Goal: Participate in discussion: Engage in conversation with other users on a specific topic

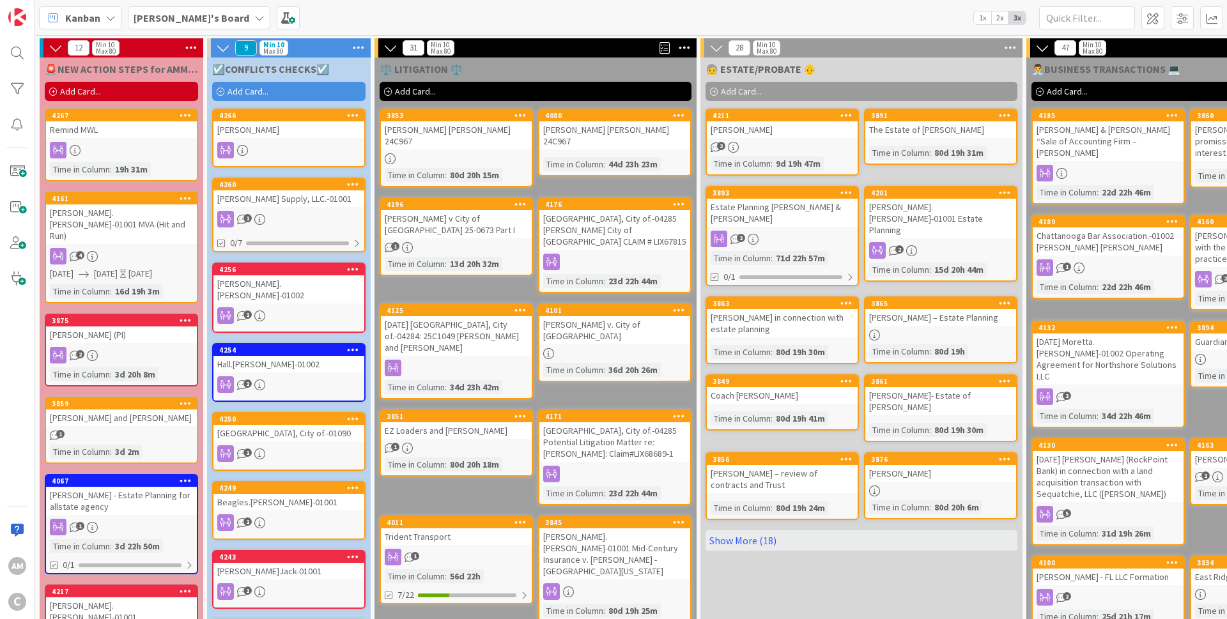
click at [313, 203] on div "[PERSON_NAME] Supply, LLC.-01001" at bounding box center [288, 198] width 151 height 17
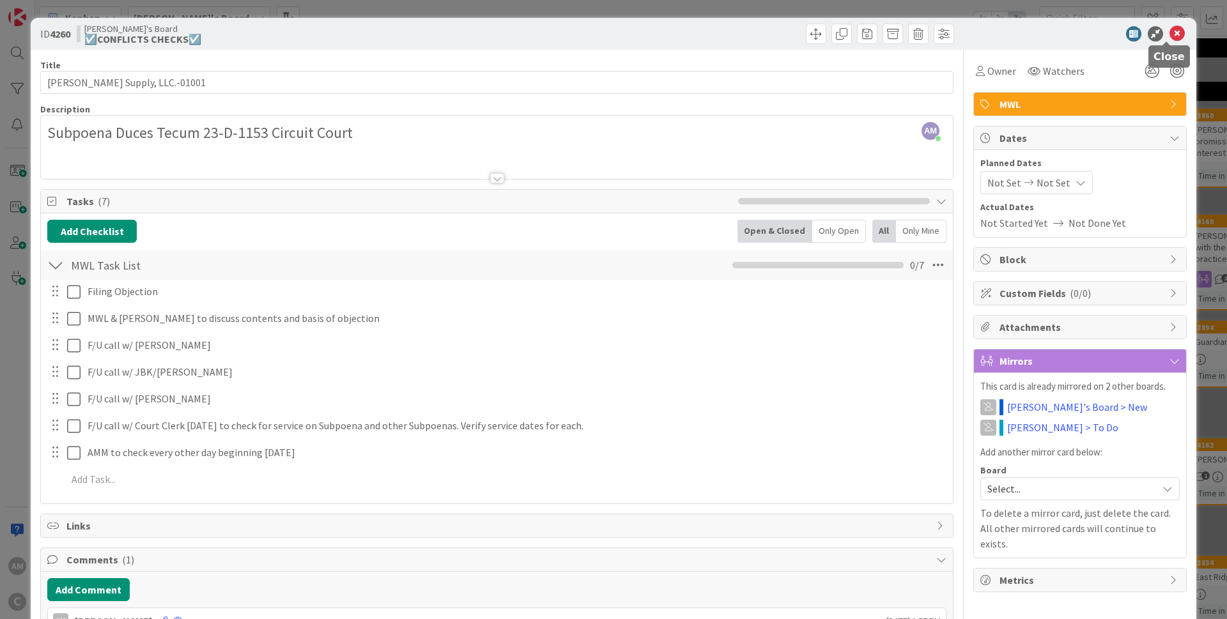
click at [1169, 37] on icon at bounding box center [1176, 33] width 15 height 15
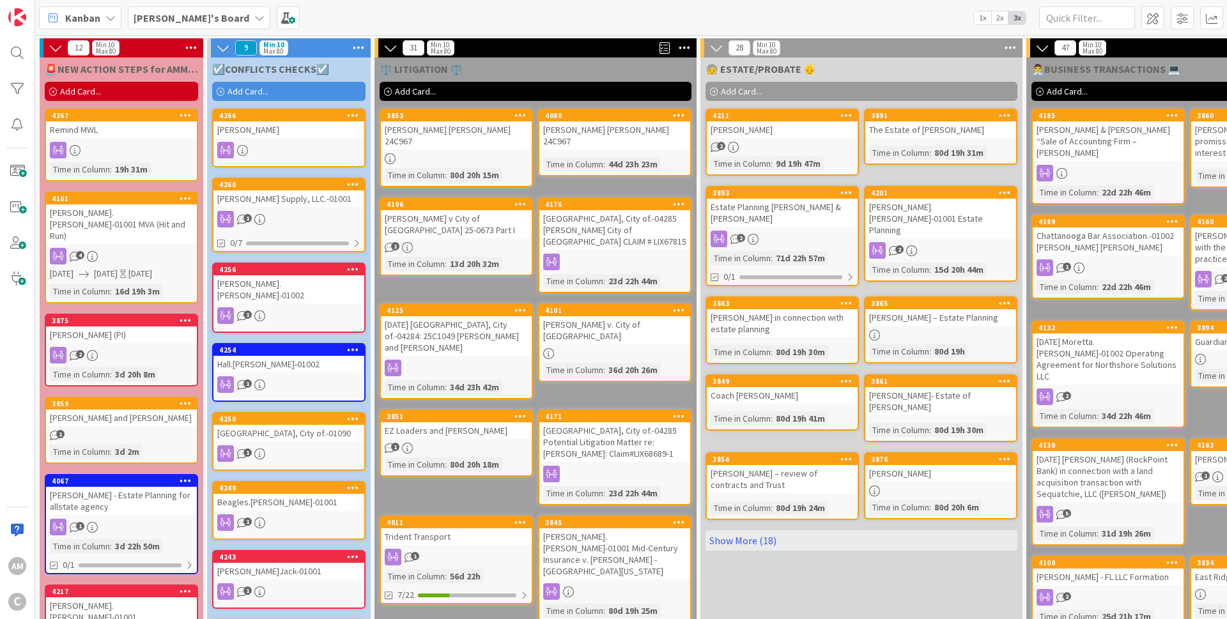
click at [321, 215] on div "1" at bounding box center [288, 219] width 151 height 17
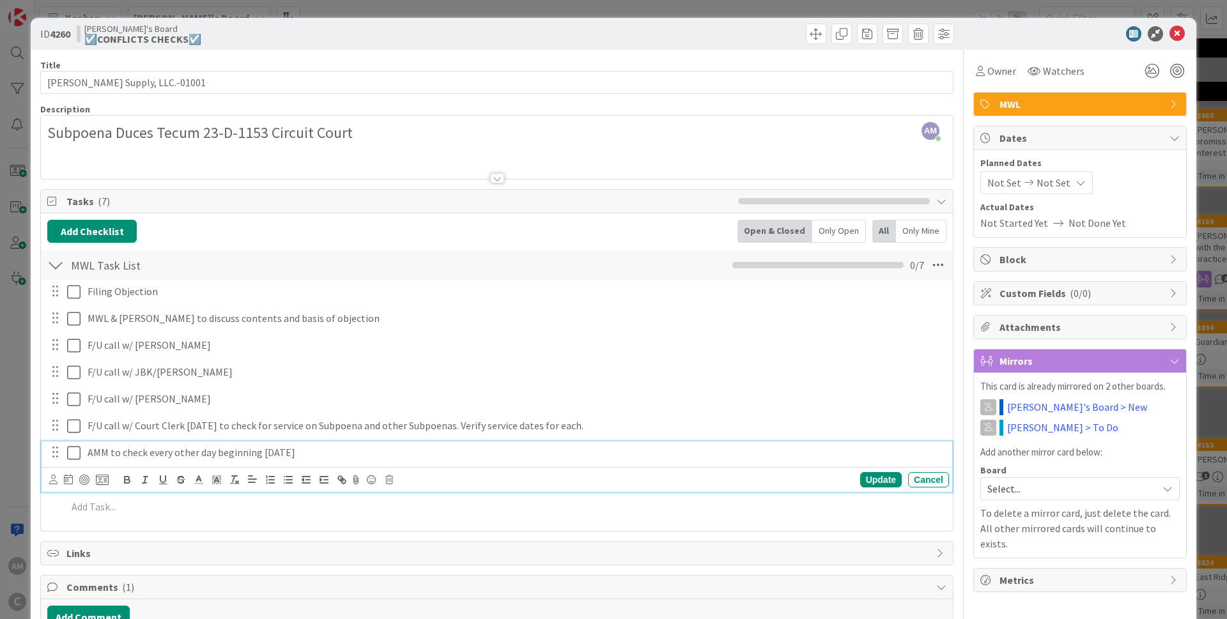
click at [75, 453] on icon at bounding box center [73, 452] width 13 height 15
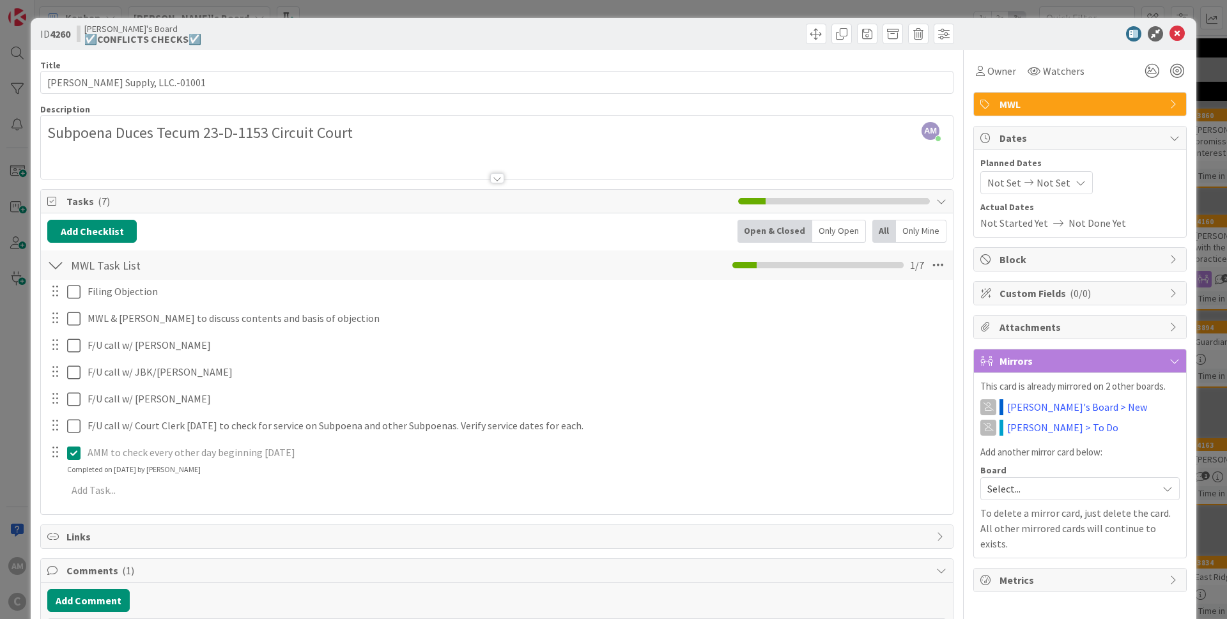
click at [364, 458] on p "AMM to check every other day beginning [DATE]" at bounding box center [516, 452] width 856 height 15
drag, startPoint x: 88, startPoint y: 599, endPoint x: 207, endPoint y: 525, distance: 140.1
click at [95, 597] on button "Add Comment" at bounding box center [88, 600] width 82 height 23
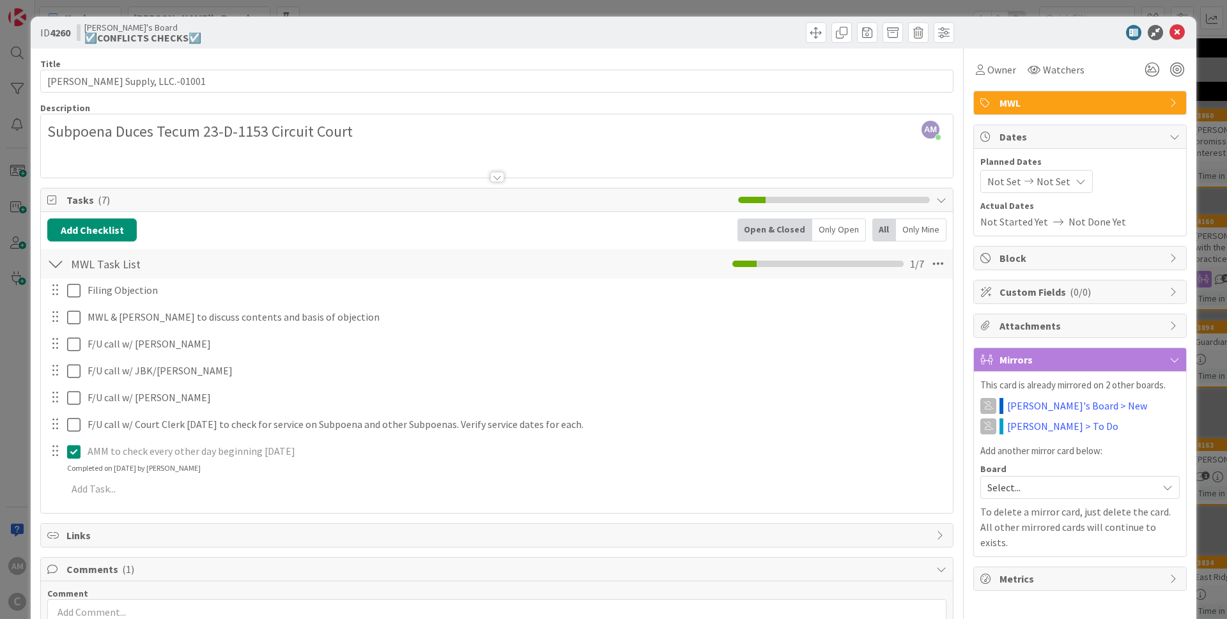
scroll to position [77, 0]
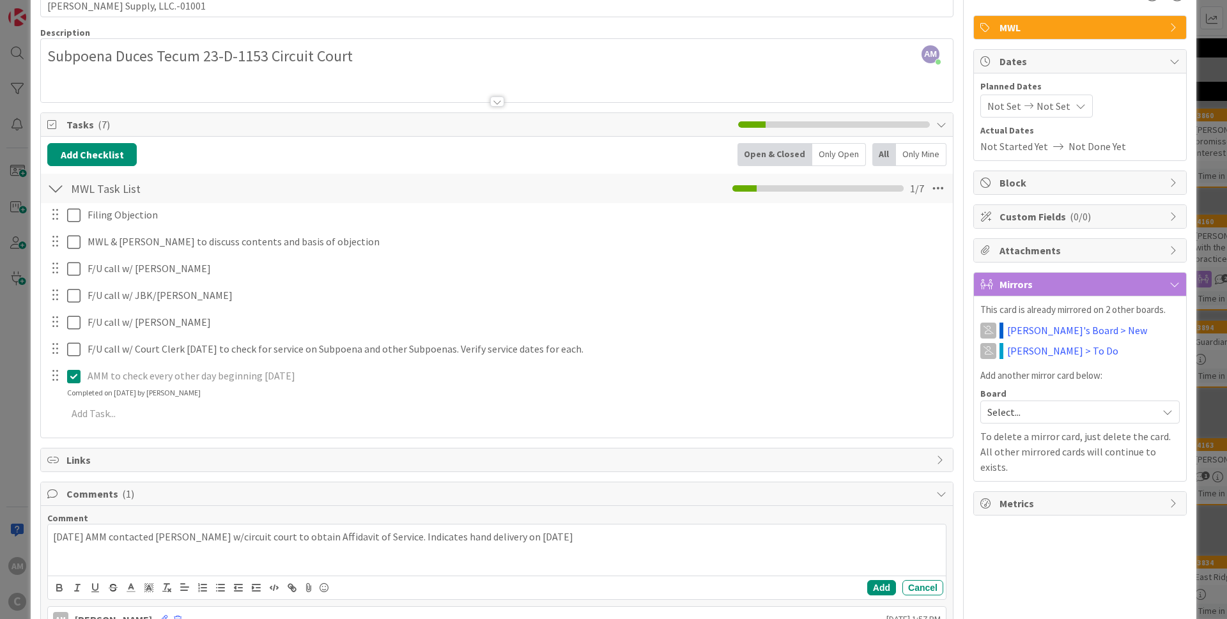
click at [566, 532] on p "[DATE] AMM contacted [PERSON_NAME] w/circuit court to obtain Affidavit of Servi…" at bounding box center [497, 537] width 888 height 15
click at [868, 589] on button "Add" at bounding box center [881, 587] width 29 height 15
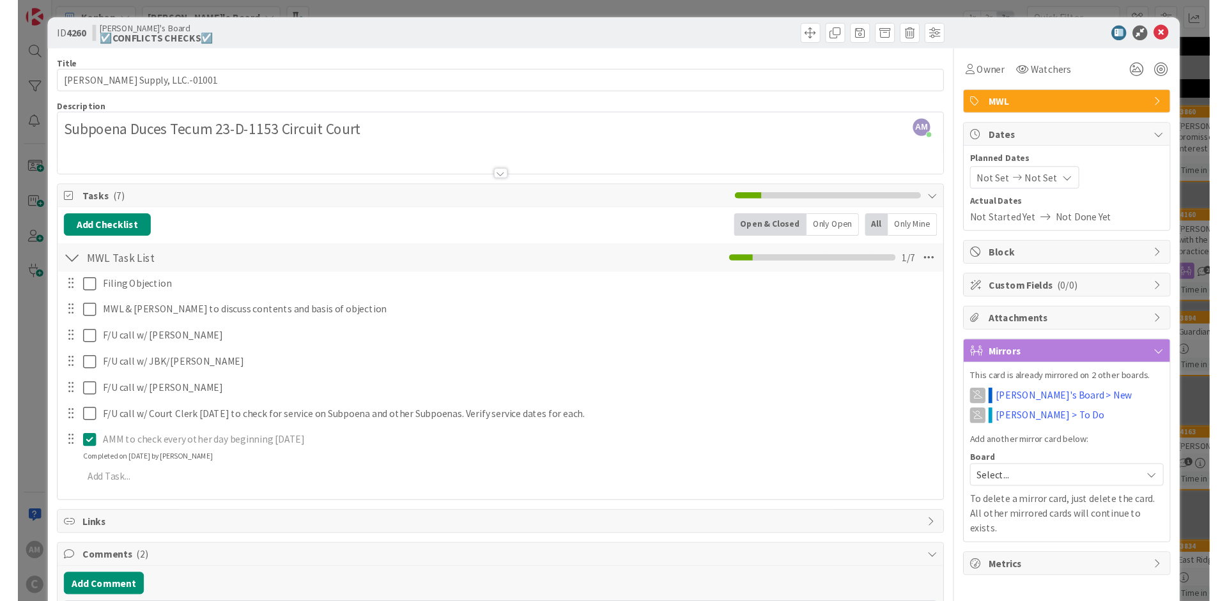
scroll to position [0, 0]
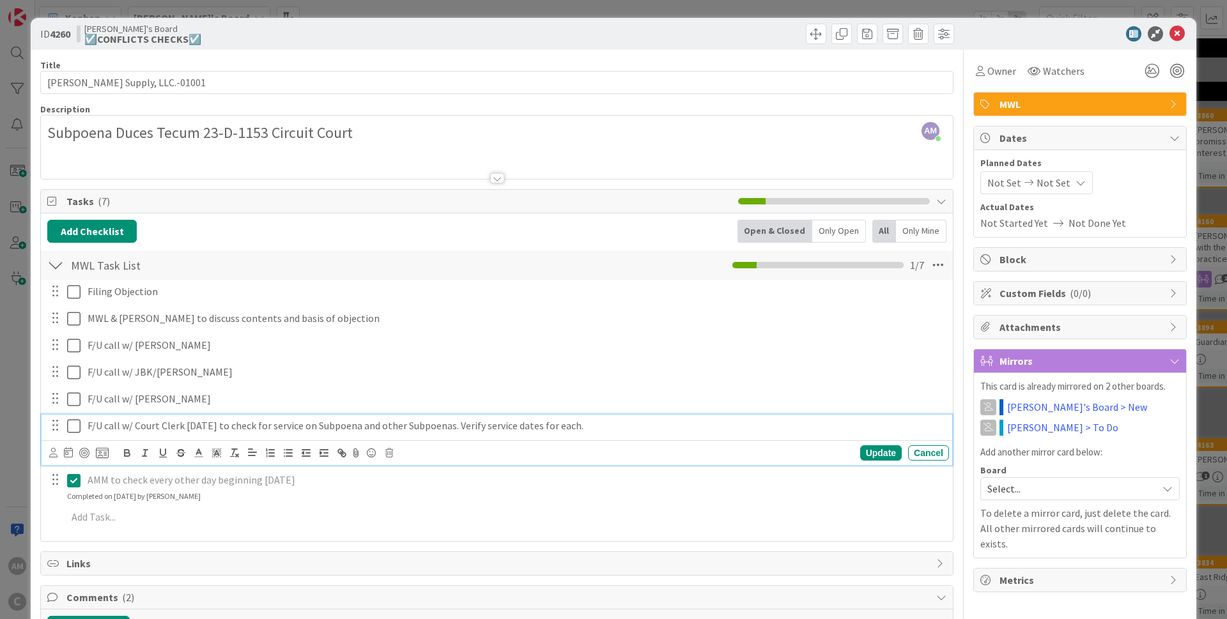
click at [72, 430] on icon at bounding box center [73, 426] width 13 height 15
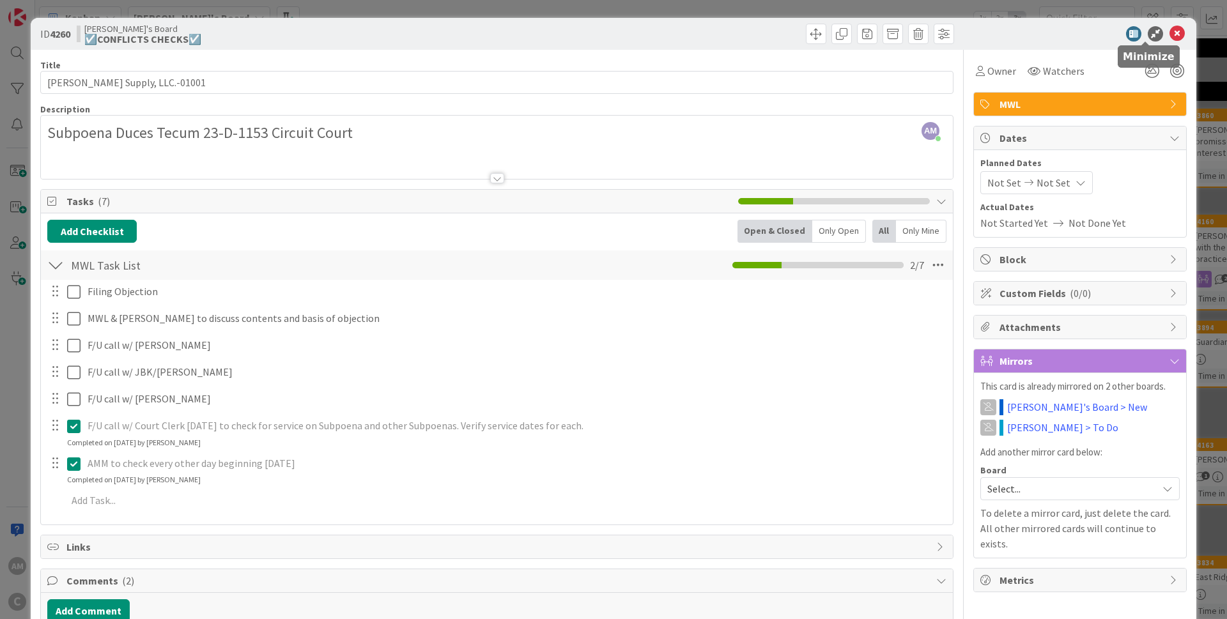
click at [1169, 32] on icon at bounding box center [1176, 33] width 15 height 15
